Goal: Check status: Check status

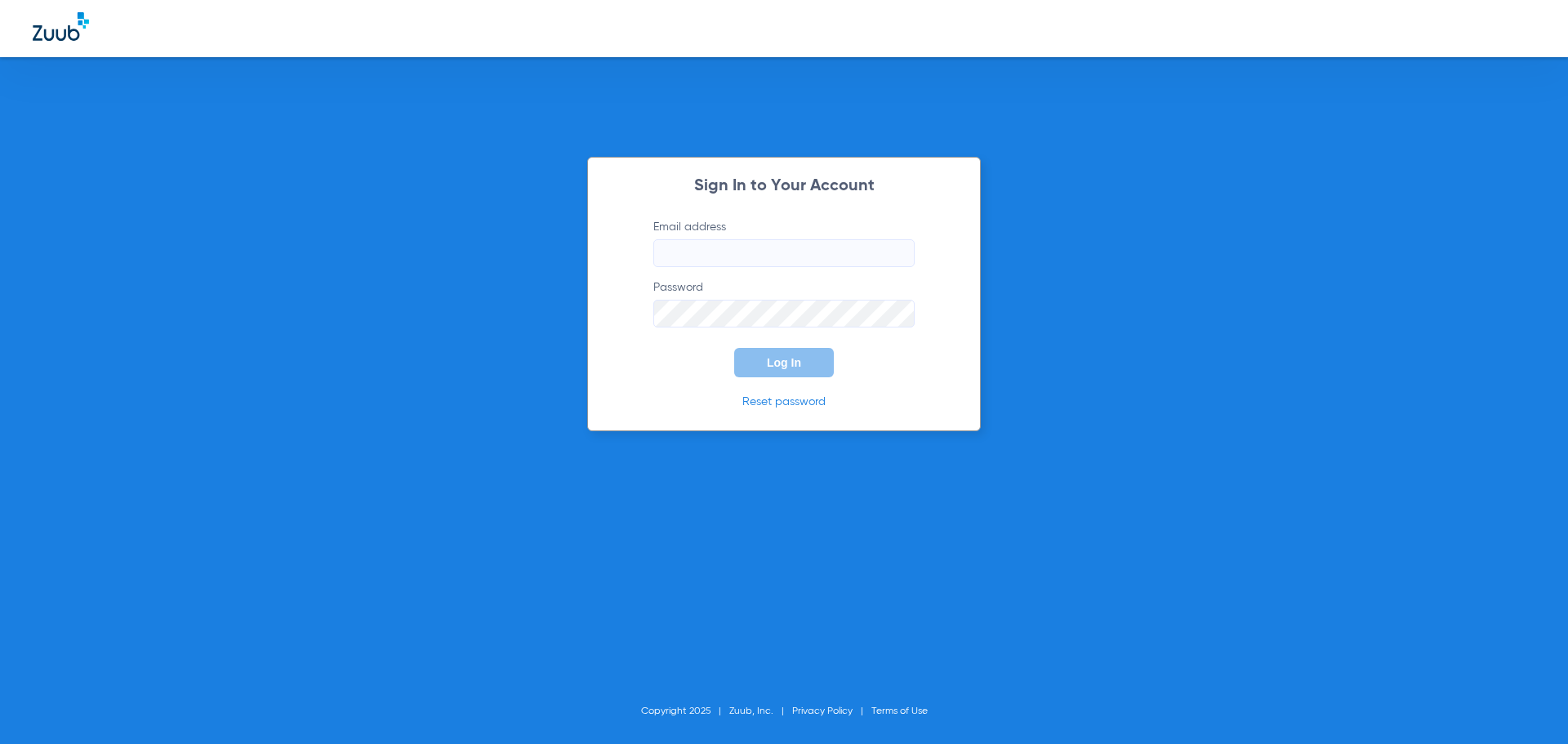
click at [818, 259] on input "Email address" at bounding box center [783, 253] width 261 height 28
click at [780, 260] on input "Email address" at bounding box center [783, 253] width 261 height 28
type input "[EMAIL_ADDRESS][DOMAIN_NAME]"
click at [734, 348] on button "Log In" at bounding box center [784, 363] width 100 height 29
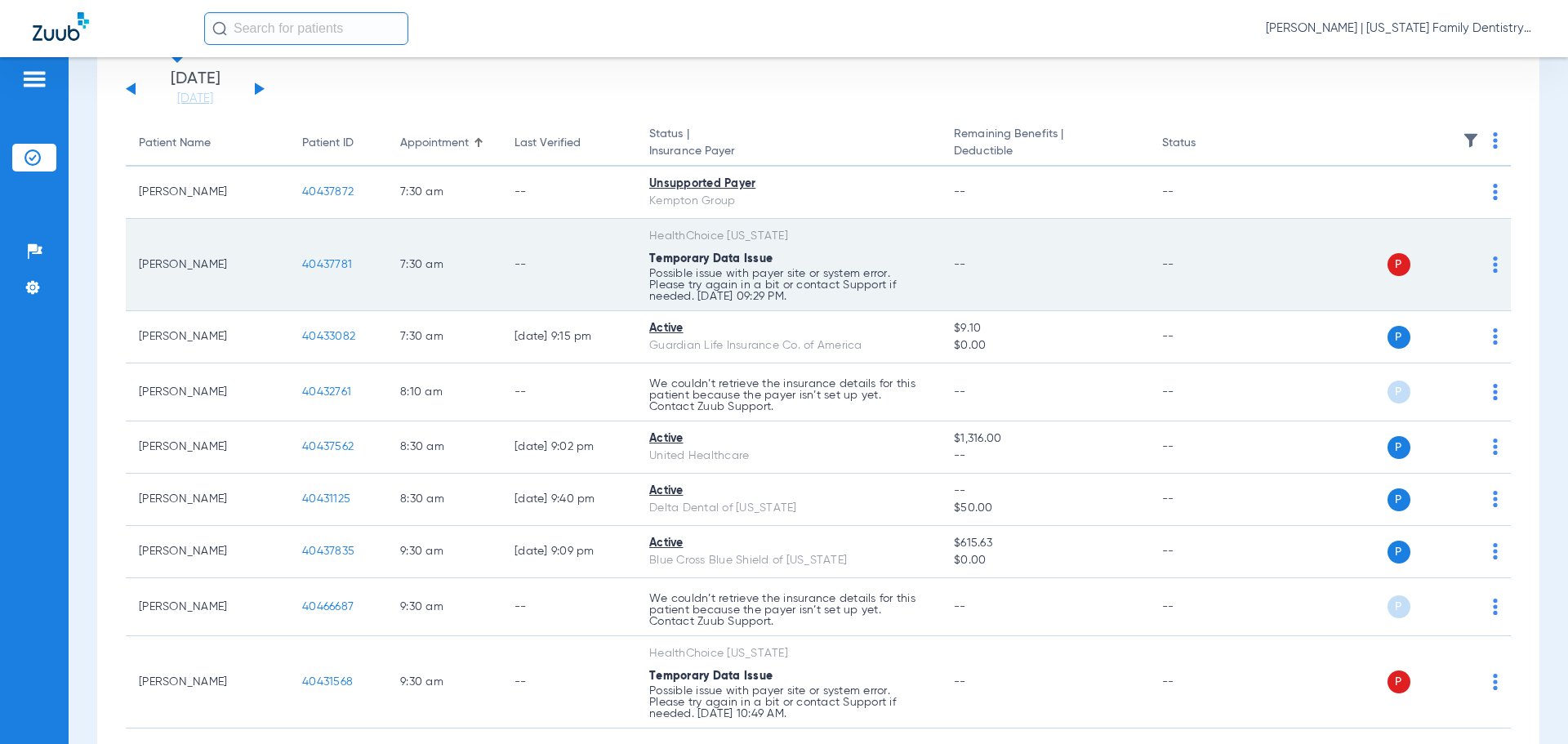
scroll to position [94, 0]
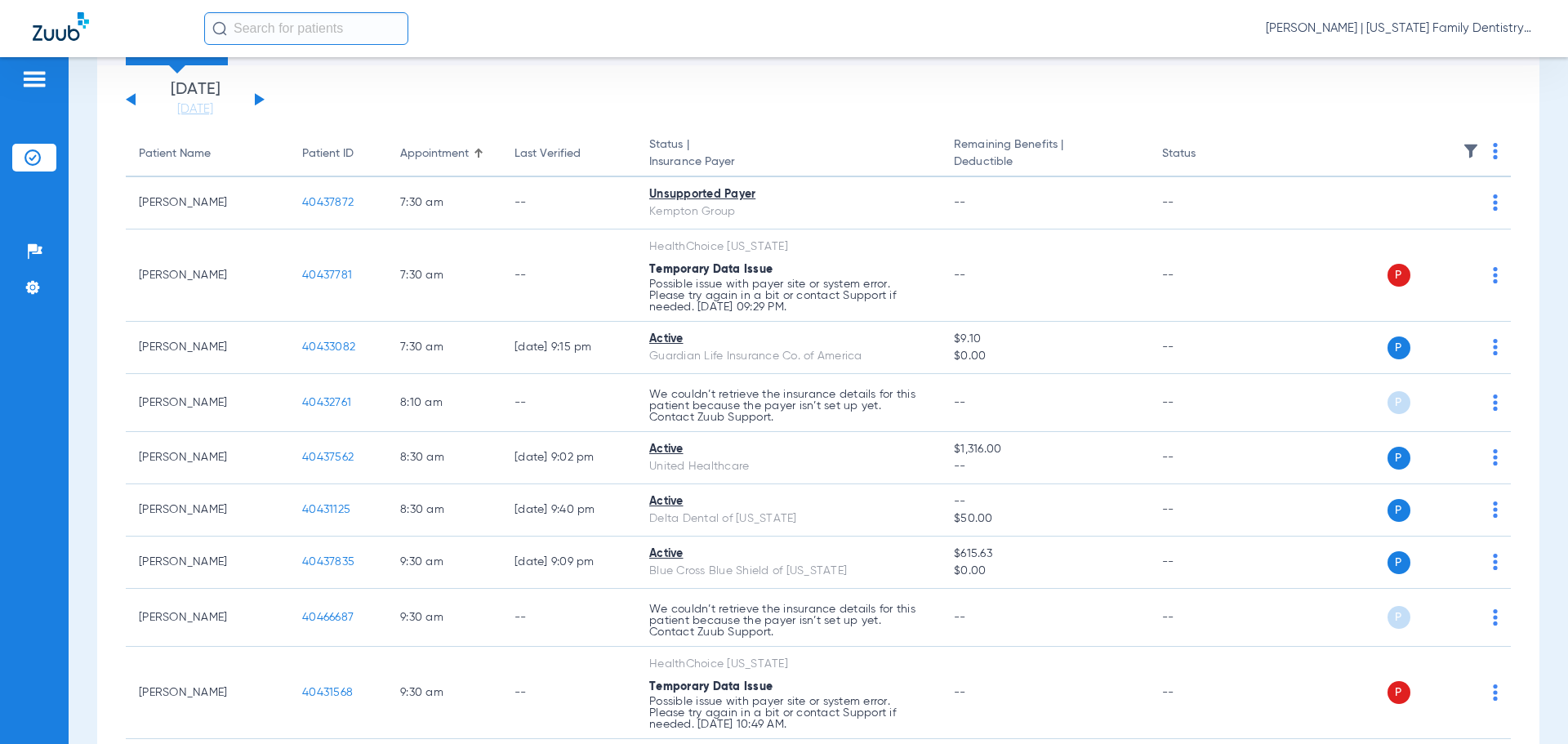
click at [260, 99] on button at bounding box center [259, 99] width 10 height 12
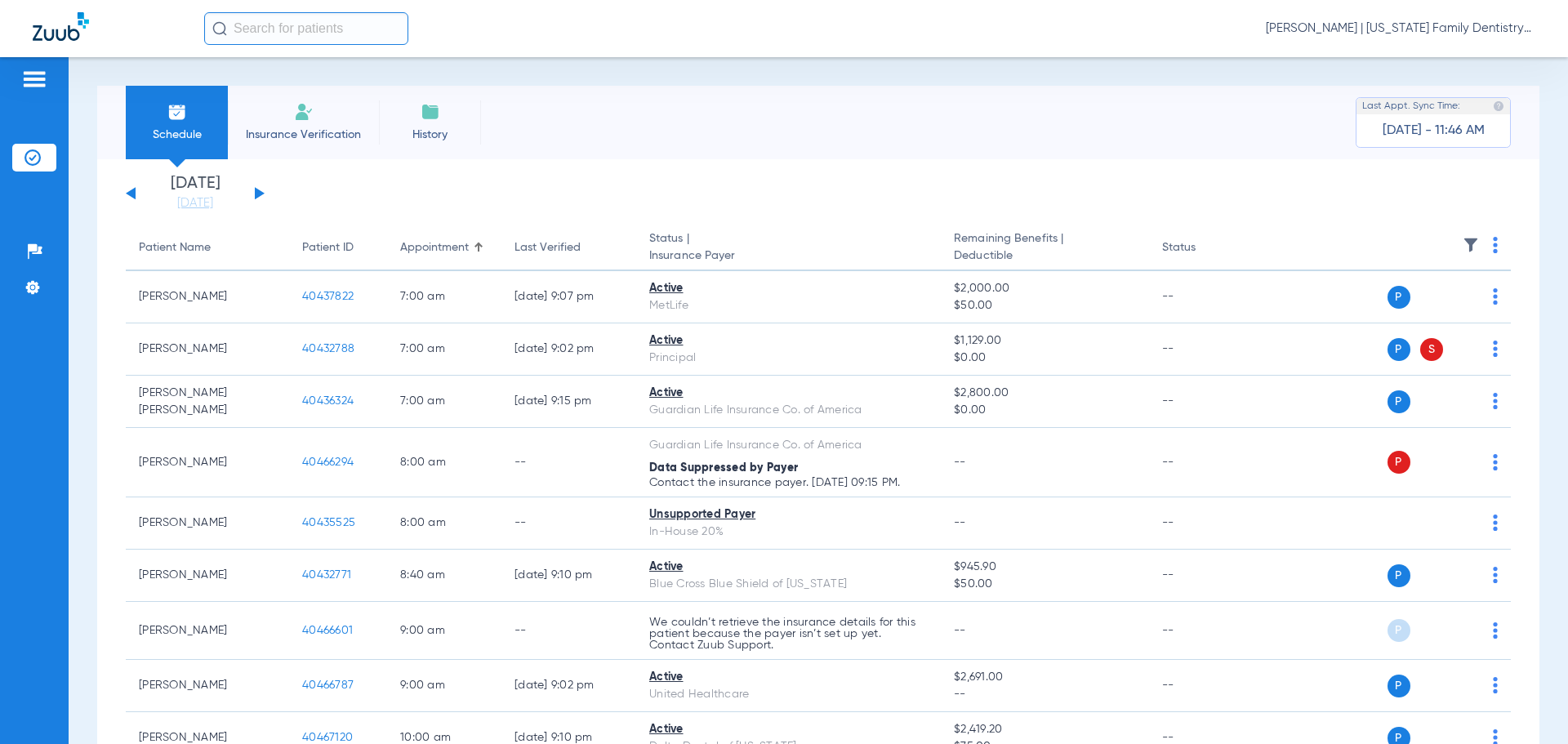
click at [252, 187] on div "[DATE] [DATE] [DATE] [DATE] [DATE] [DATE] [DATE] [DATE] [DATE] [DATE] [DATE] [D…" at bounding box center [196, 194] width 139 height 36
click at [258, 189] on button at bounding box center [259, 192] width 10 height 12
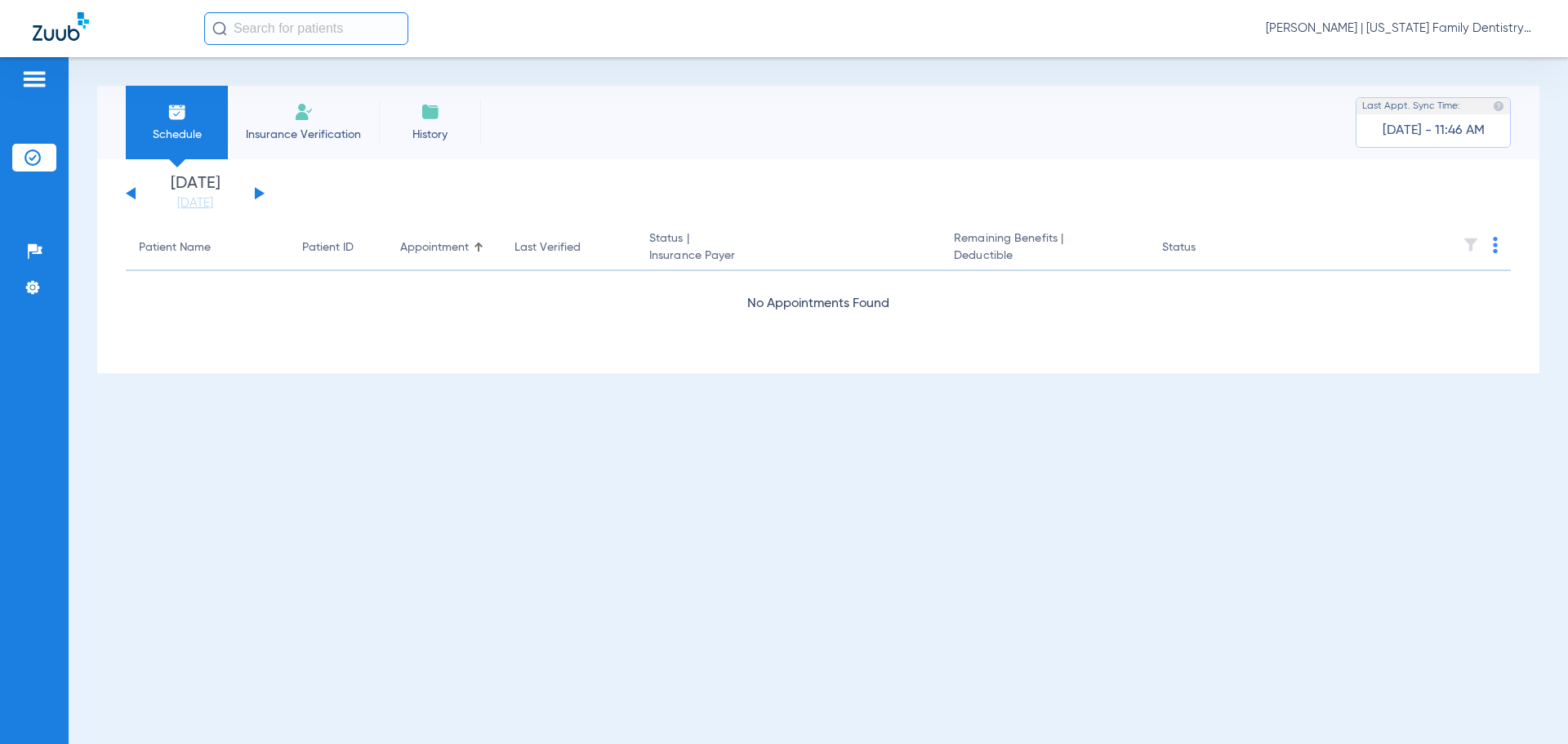
click at [258, 189] on button at bounding box center [259, 192] width 10 height 12
click at [259, 196] on button at bounding box center [259, 192] width 10 height 12
click at [258, 197] on div "[DATE] [DATE] [DATE] [DATE] [DATE] [DATE] [DATE] [DATE] [DATE] [DATE] [DATE] [D…" at bounding box center [196, 194] width 139 height 36
click at [255, 192] on button at bounding box center [259, 192] width 10 height 12
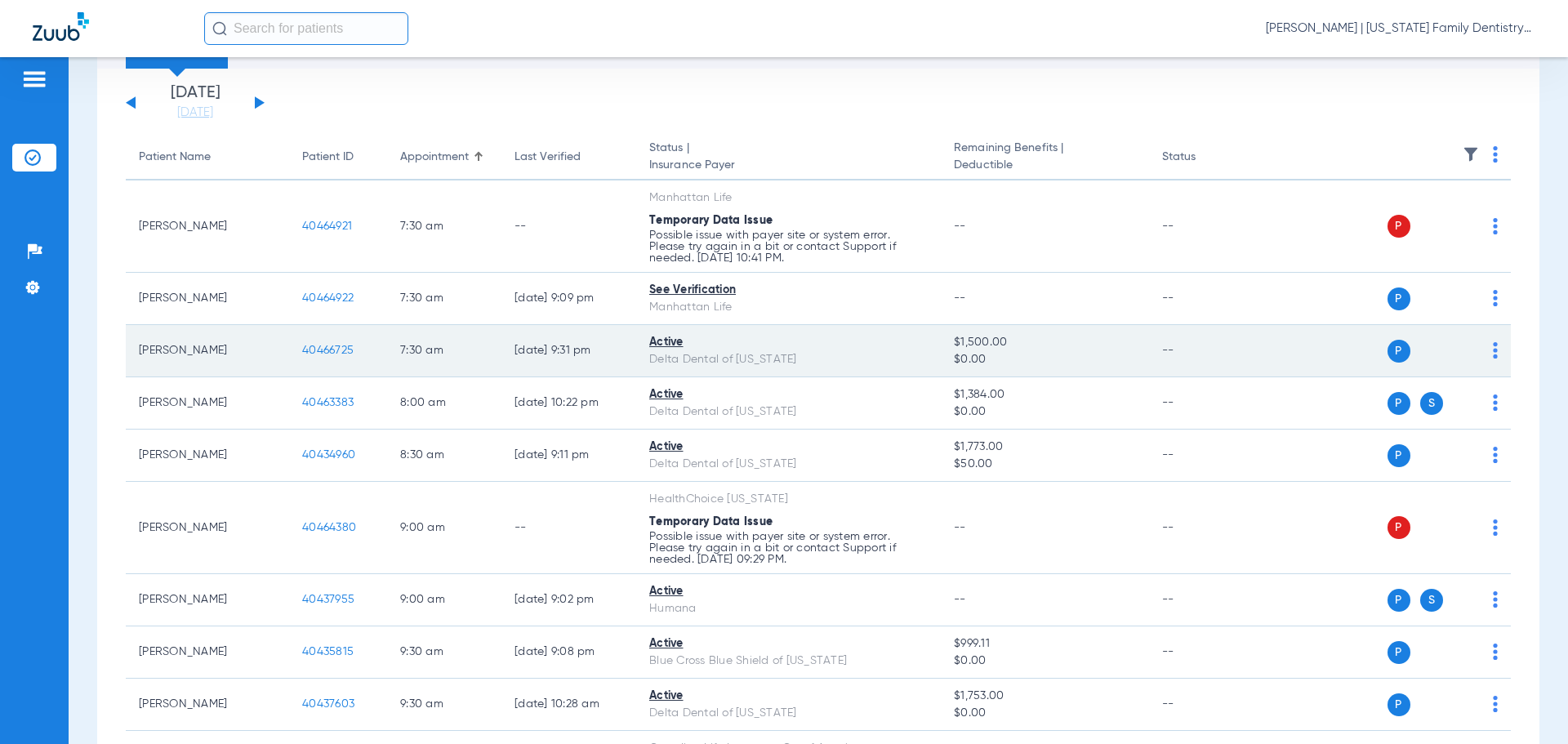
scroll to position [327, 0]
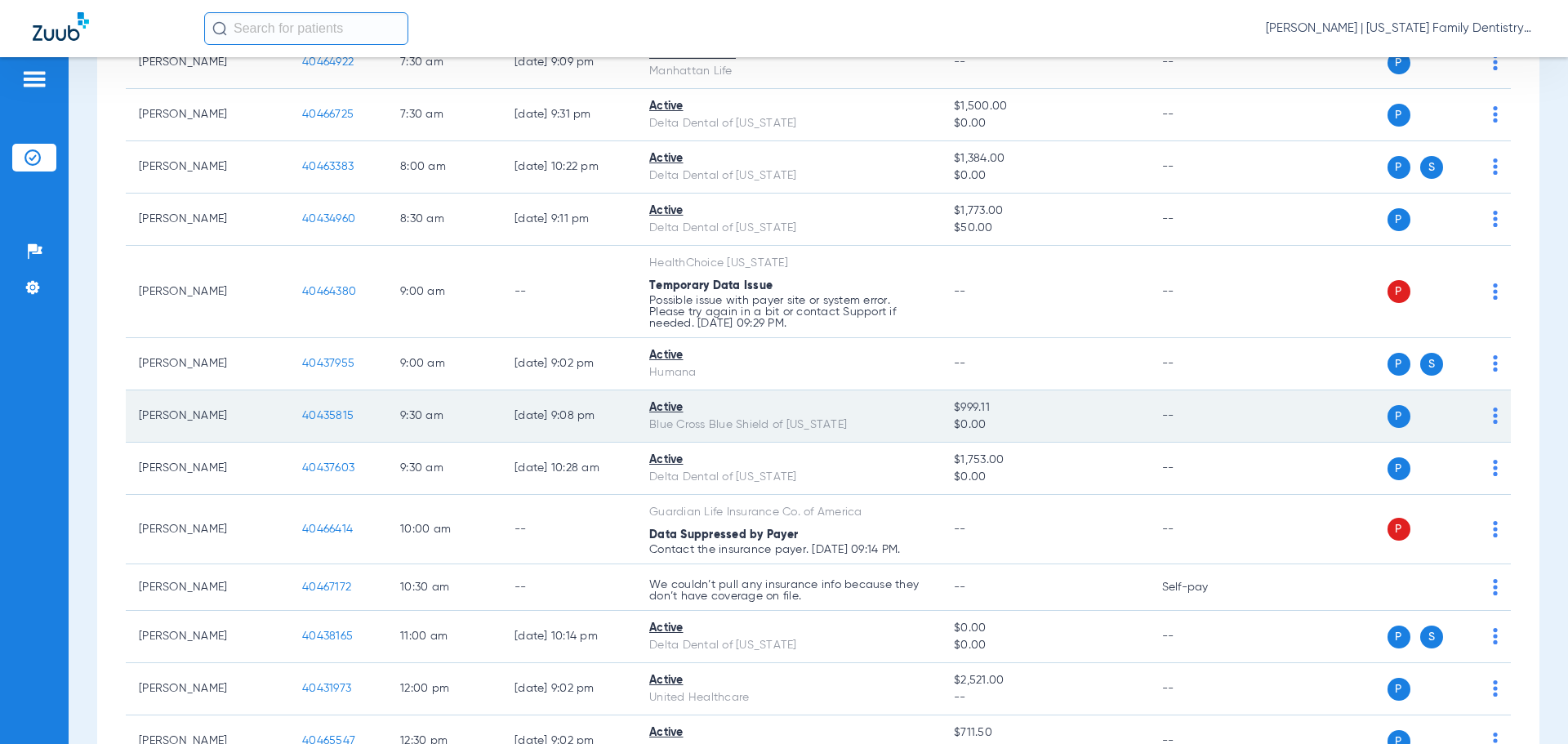
click at [320, 417] on span "40435815" at bounding box center [327, 416] width 52 height 11
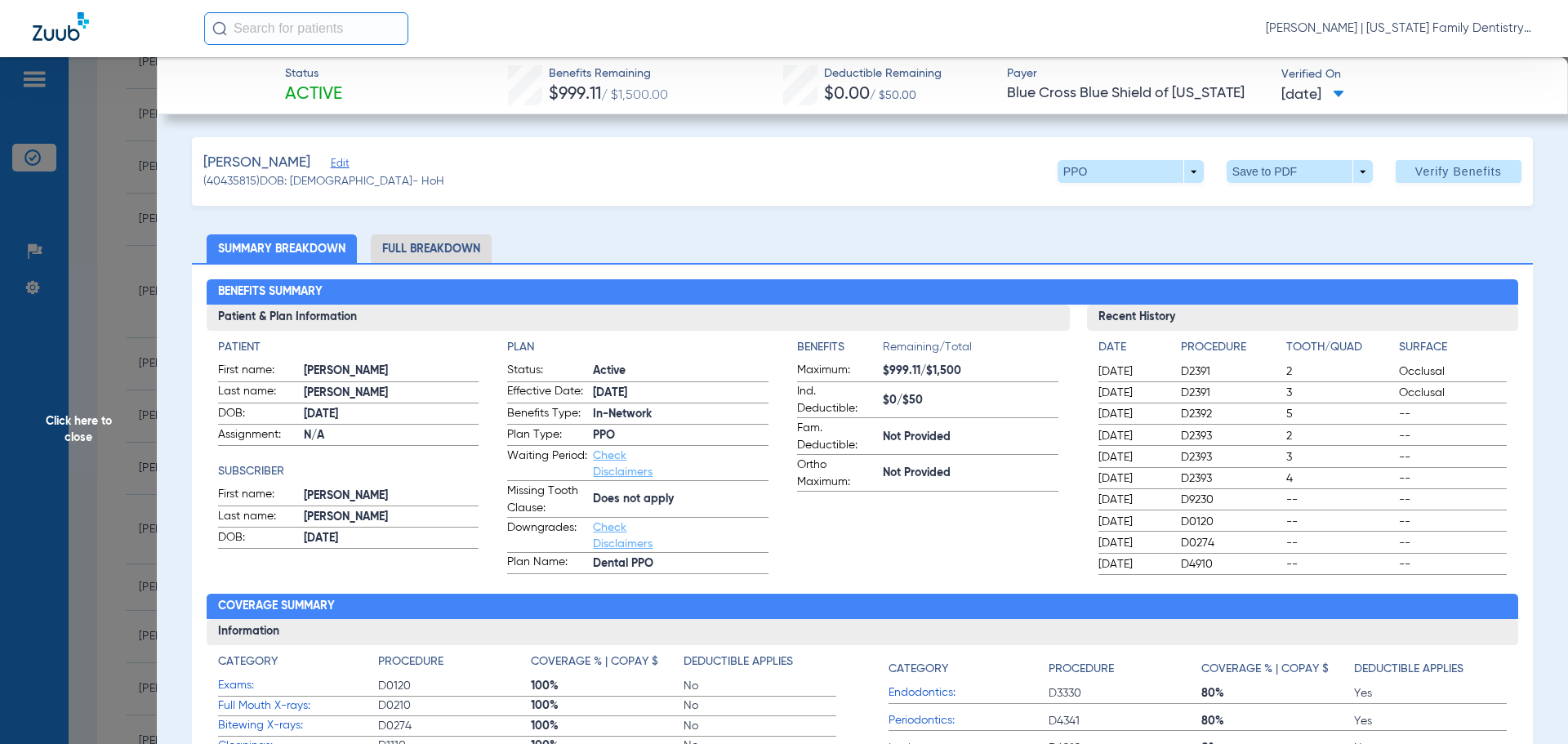
click at [449, 248] on li "Full Breakdown" at bounding box center [431, 248] width 121 height 29
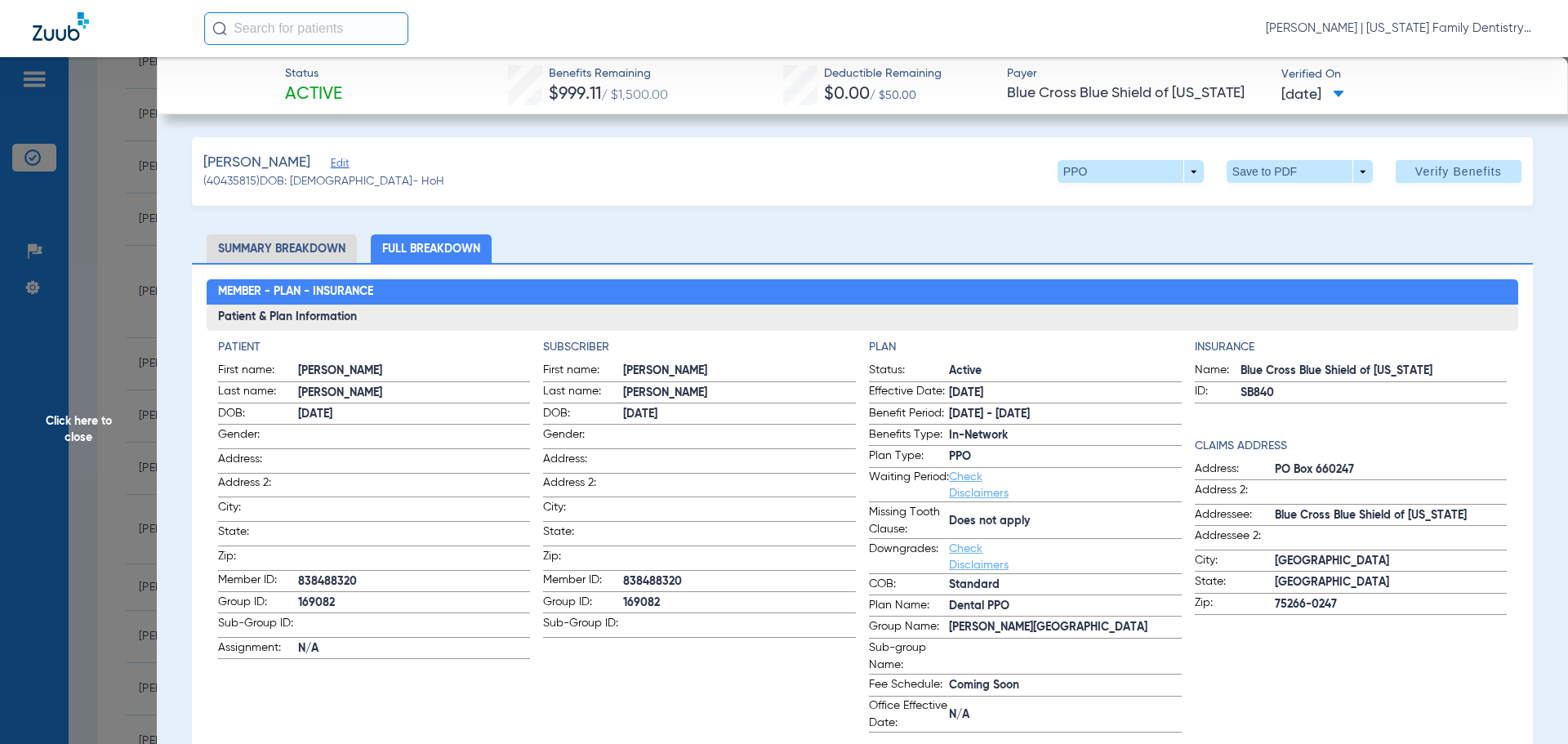
click at [112, 297] on span "Click here to close" at bounding box center [79, 429] width 157 height 744
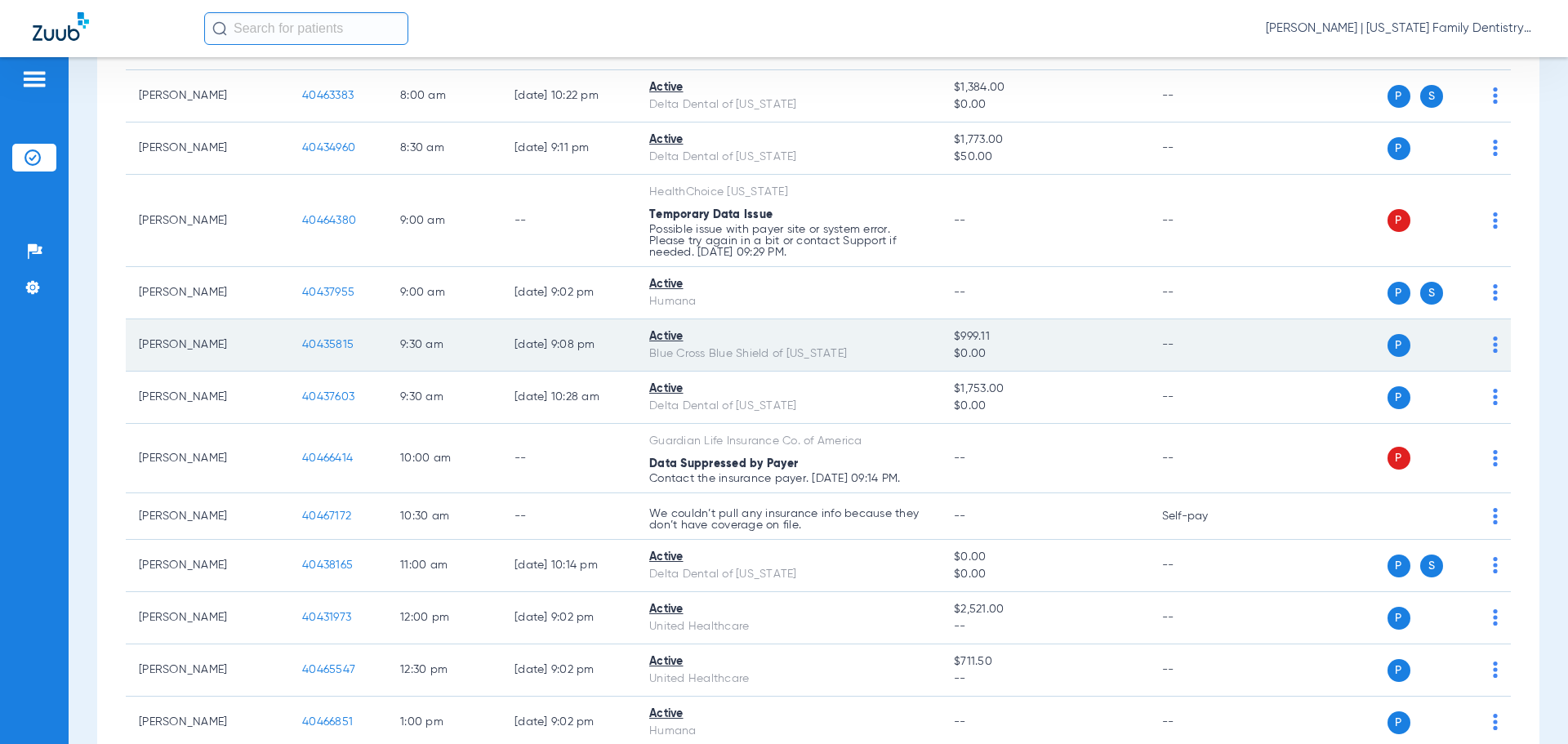
scroll to position [611, 0]
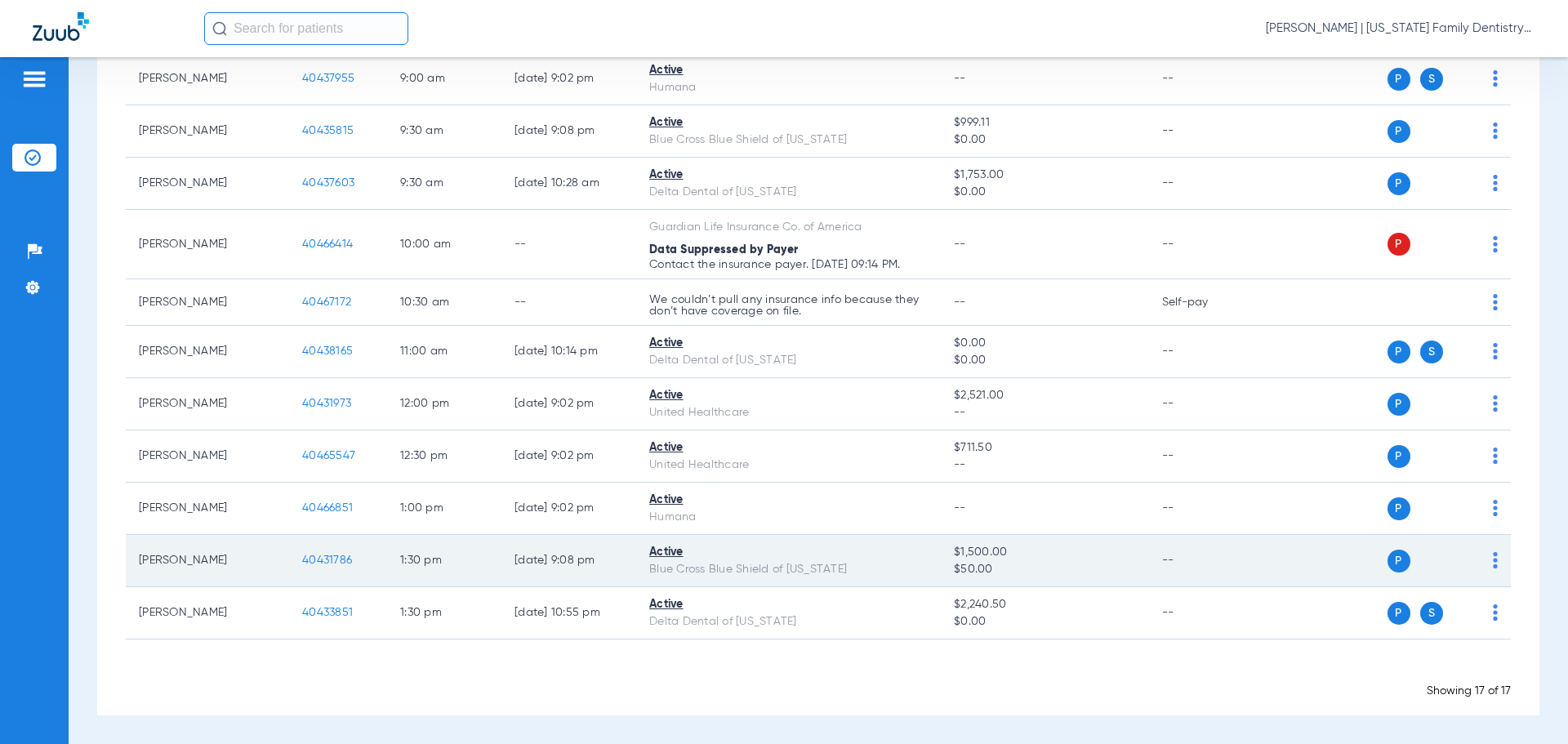
click at [322, 558] on span "40431786" at bounding box center [327, 560] width 50 height 11
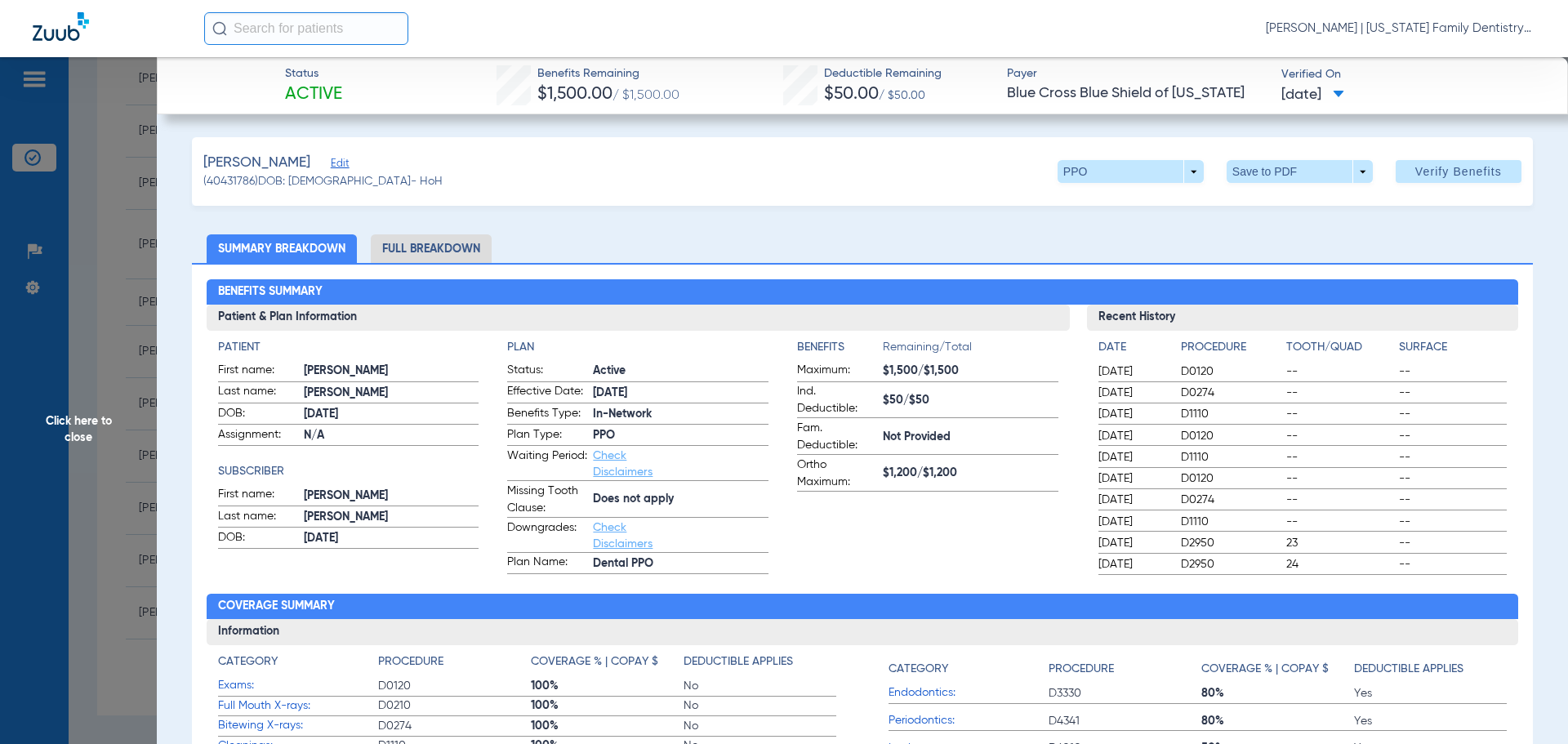
click at [471, 258] on li "Full Breakdown" at bounding box center [431, 248] width 121 height 29
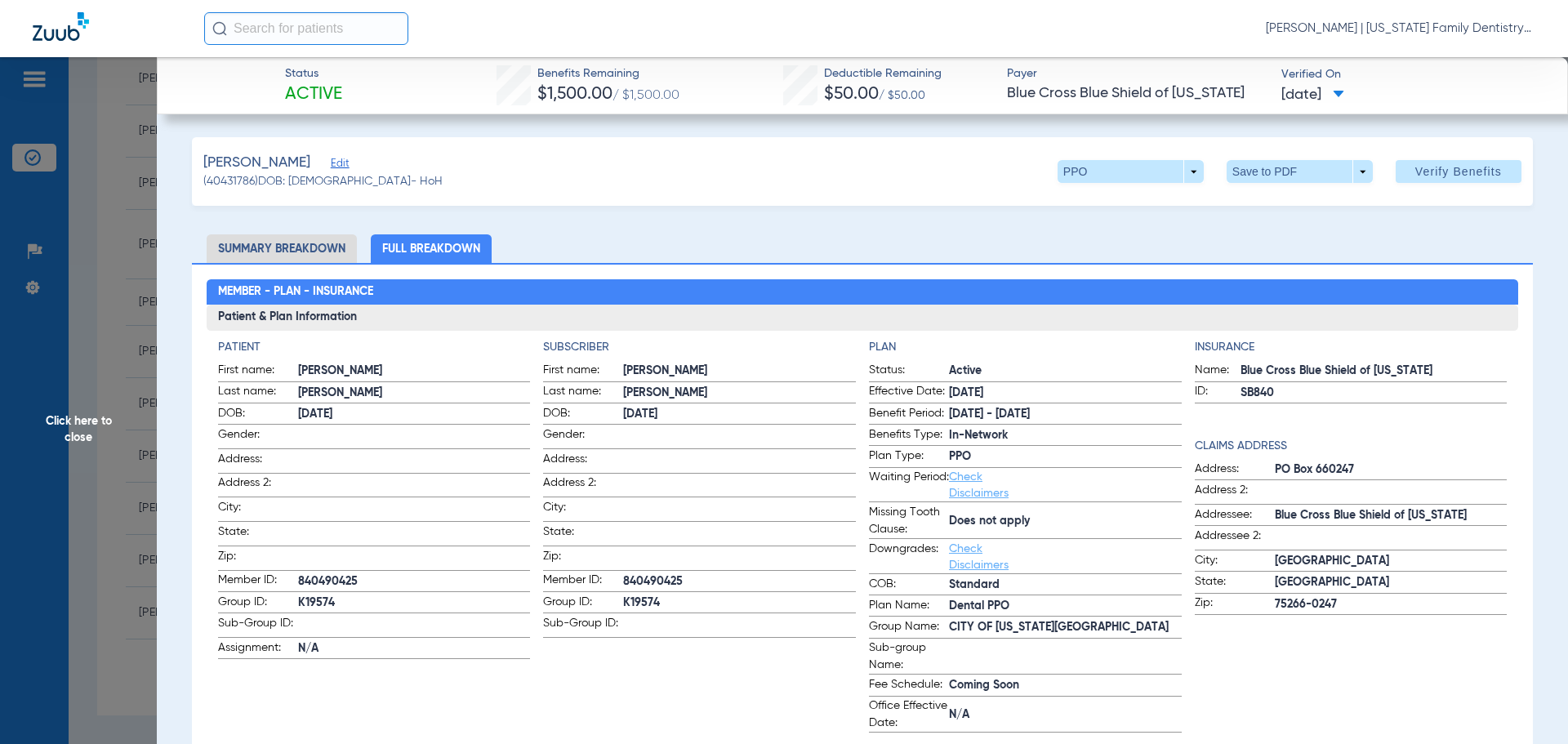
click at [90, 231] on span "Click here to close" at bounding box center [79, 429] width 157 height 744
